Goal: Transaction & Acquisition: Purchase product/service

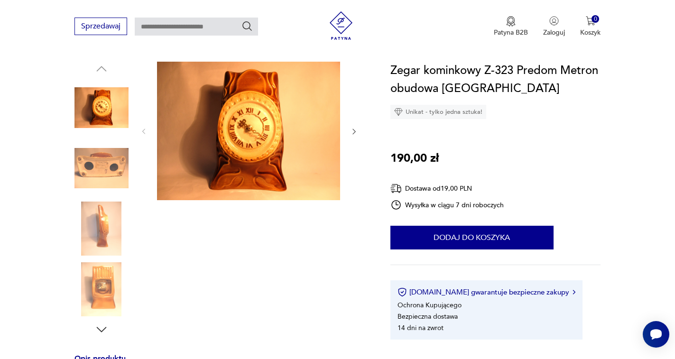
click at [264, 71] on img at bounding box center [248, 131] width 183 height 139
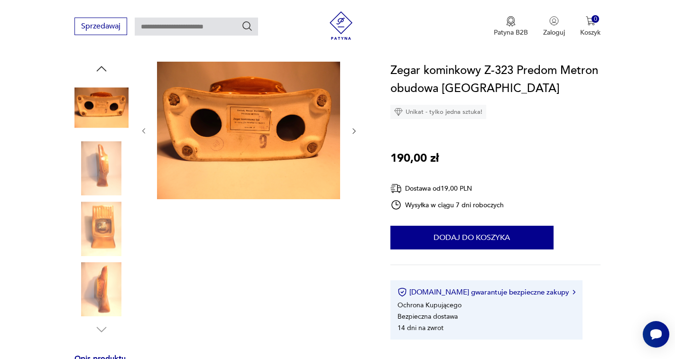
click at [264, 75] on img at bounding box center [248, 131] width 183 height 138
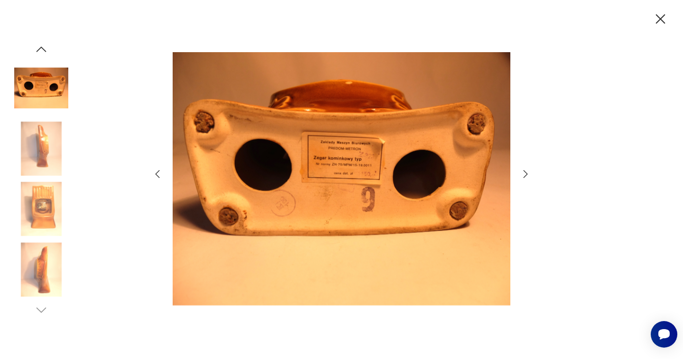
click at [528, 177] on icon "button" at bounding box center [525, 174] width 11 height 11
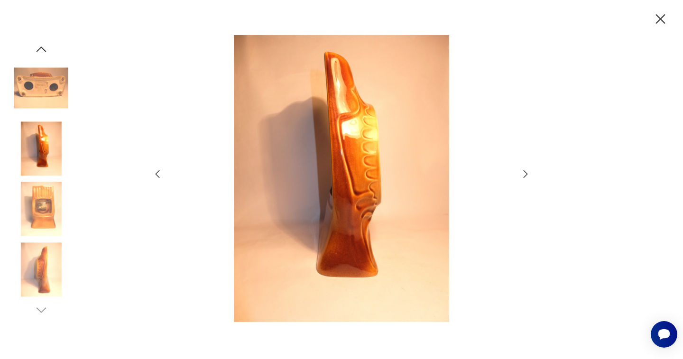
click at [528, 177] on icon "button" at bounding box center [525, 174] width 11 height 11
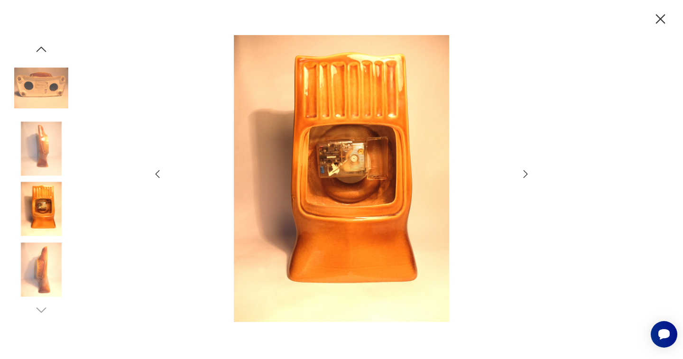
click at [528, 177] on icon "button" at bounding box center [525, 174] width 11 height 11
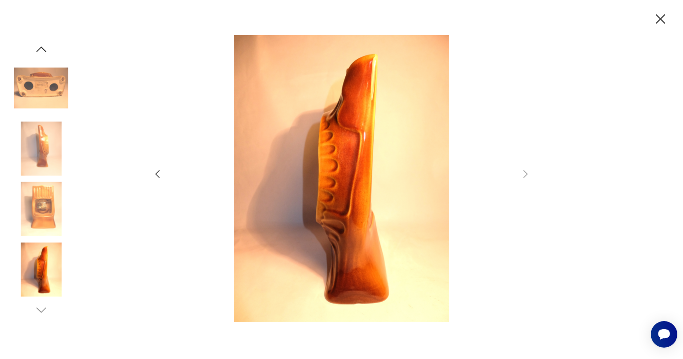
click at [528, 177] on icon "button" at bounding box center [525, 174] width 11 height 11
click at [162, 177] on icon "button" at bounding box center [157, 174] width 11 height 11
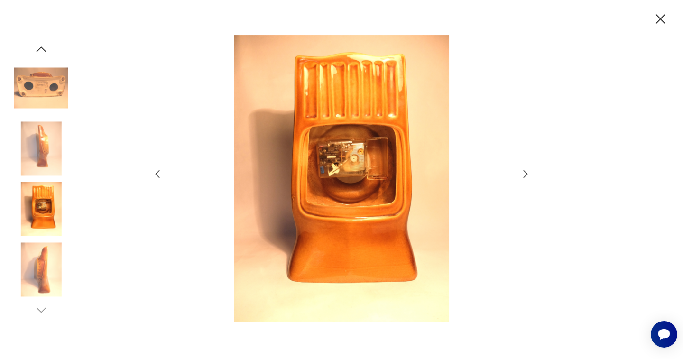
click at [161, 173] on icon "button" at bounding box center [157, 174] width 11 height 11
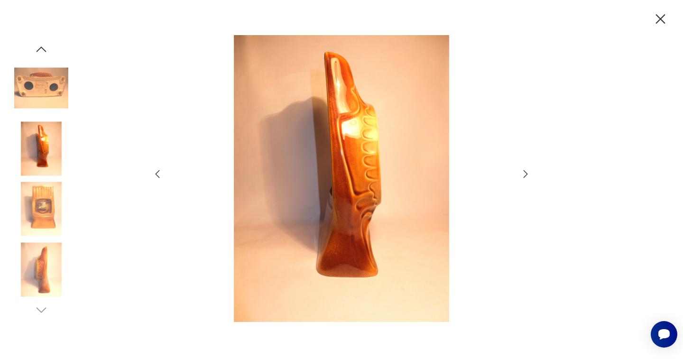
click at [161, 173] on icon "button" at bounding box center [157, 174] width 11 height 11
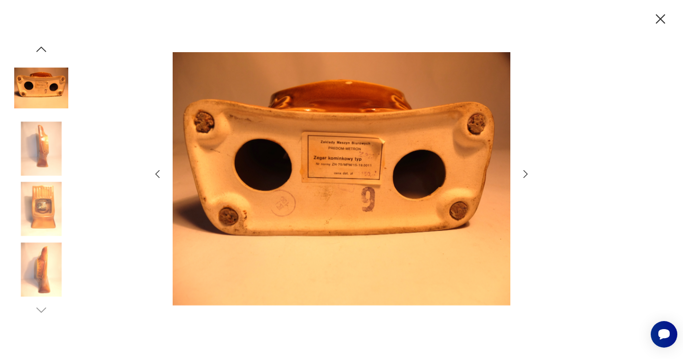
click at [161, 173] on icon "button" at bounding box center [157, 174] width 11 height 11
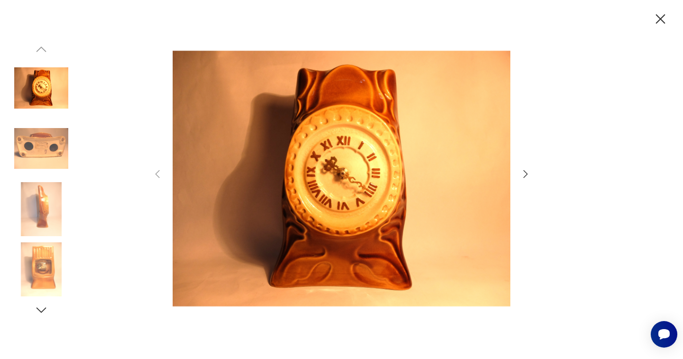
click at [161, 173] on icon "button" at bounding box center [157, 174] width 11 height 11
